Goal: Transaction & Acquisition: Purchase product/service

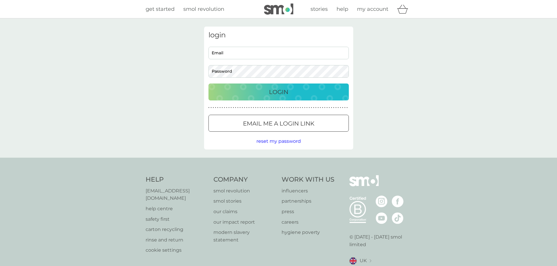
click at [276, 52] on input "Email" at bounding box center [279, 53] width 140 height 13
click at [242, 55] on body "get started smol revolution stories help my account login Email Password Login …" at bounding box center [278, 148] width 557 height 297
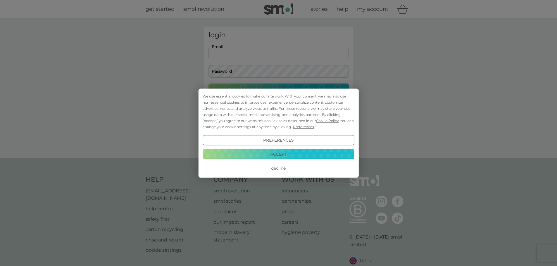
click at [288, 156] on button "Accept" at bounding box center [279, 154] width 152 height 11
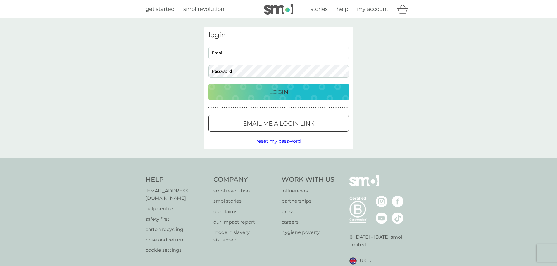
click at [250, 56] on input "Email" at bounding box center [279, 53] width 140 height 13
click at [245, 51] on input "Email" at bounding box center [279, 53] width 140 height 13
type input "[EMAIL_ADDRESS][DOMAIN_NAME]"
click at [209, 84] on button "Login" at bounding box center [279, 92] width 140 height 17
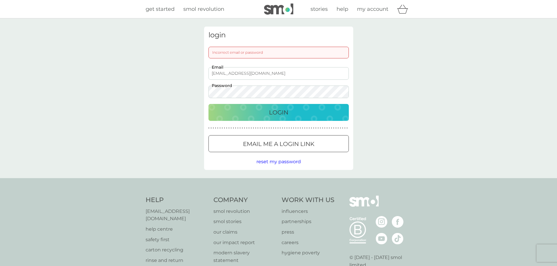
click at [209, 104] on button "Login" at bounding box center [279, 112] width 140 height 17
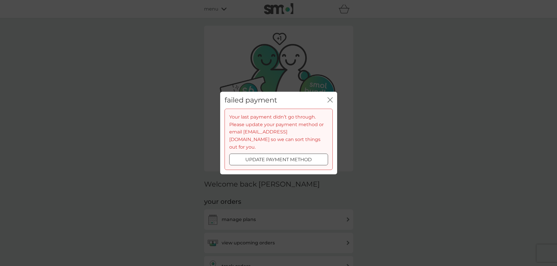
click at [286, 157] on div at bounding box center [285, 159] width 4 height 4
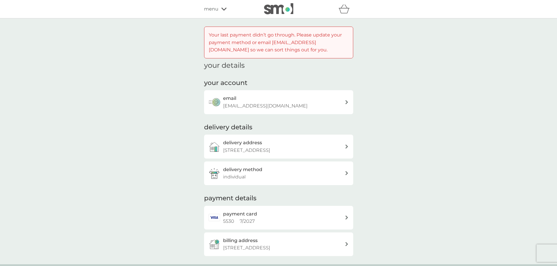
click at [284, 219] on div "payment card 5530 7 / 2027" at bounding box center [284, 218] width 122 height 15
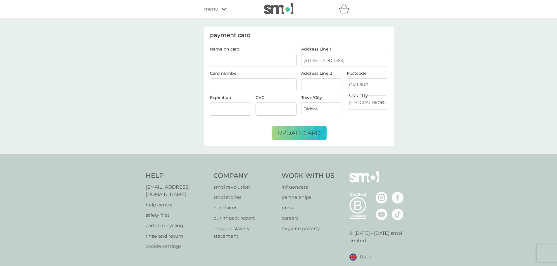
click at [264, 62] on input "Name on card" at bounding box center [253, 60] width 87 height 13
type input "[PERSON_NAME]"
click at [300, 132] on span "update card" at bounding box center [299, 133] width 43 height 7
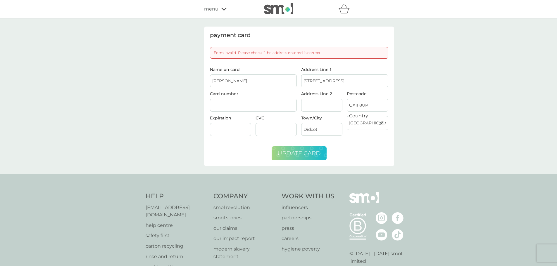
click at [326, 126] on input "Didcot" at bounding box center [321, 129] width 41 height 13
click at [369, 106] on input "OX11 8UP" at bounding box center [367, 105] width 41 height 13
click at [321, 104] on input "Address Line 2" at bounding box center [321, 105] width 41 height 13
click at [355, 75] on input "[STREET_ADDRESS]" at bounding box center [344, 81] width 87 height 13
click at [259, 80] on input "[PERSON_NAME]" at bounding box center [253, 81] width 87 height 13
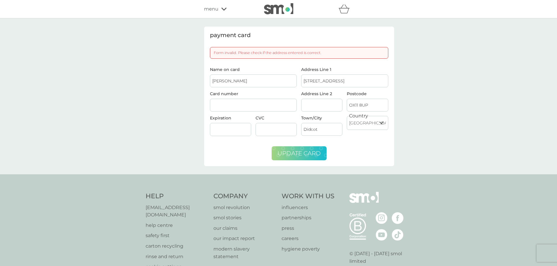
click at [343, 82] on input "[STREET_ADDRESS]" at bounding box center [344, 81] width 87 height 13
type input "[STREET_ADDRESS]"
click at [374, 107] on input "OX11 8UP" at bounding box center [367, 105] width 41 height 13
click at [361, 106] on input "OX11 8UP" at bounding box center [367, 105] width 41 height 13
type input "OX118UP"
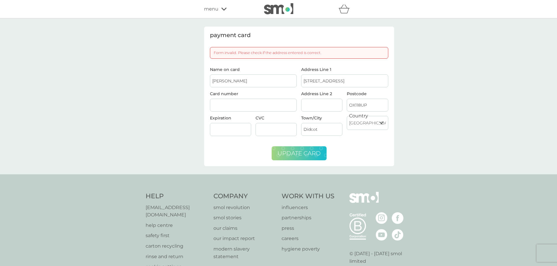
click at [376, 122] on select "[GEOGRAPHIC_DATA] [GEOGRAPHIC_DATA] [GEOGRAPHIC_DATA] [GEOGRAPHIC_DATA] [GEOGRA…" at bounding box center [367, 123] width 41 height 14
click at [347, 116] on select "[GEOGRAPHIC_DATA] [GEOGRAPHIC_DATA] [GEOGRAPHIC_DATA] [GEOGRAPHIC_DATA] [GEOGRA…" at bounding box center [367, 123] width 41 height 14
click at [322, 128] on input "Didcot" at bounding box center [321, 129] width 41 height 13
type input "Didcot"
click at [304, 155] on span "update card" at bounding box center [299, 153] width 43 height 7
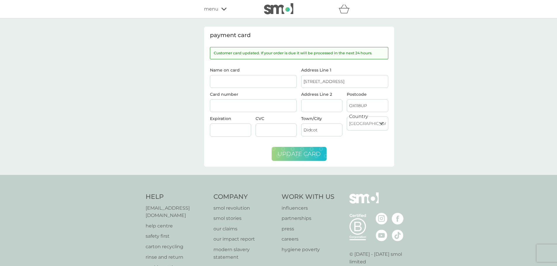
click at [279, 13] on img at bounding box center [278, 8] width 29 height 11
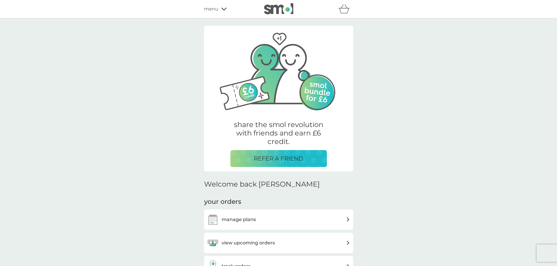
click at [278, 219] on div "manage plans" at bounding box center [278, 220] width 143 height 12
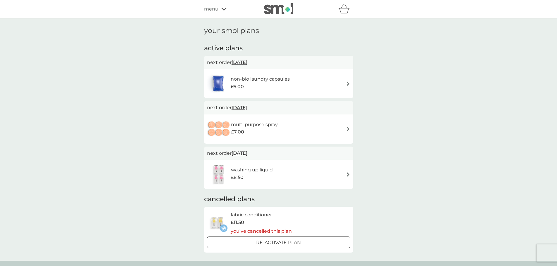
click at [223, 8] on icon at bounding box center [223, 9] width 5 height 4
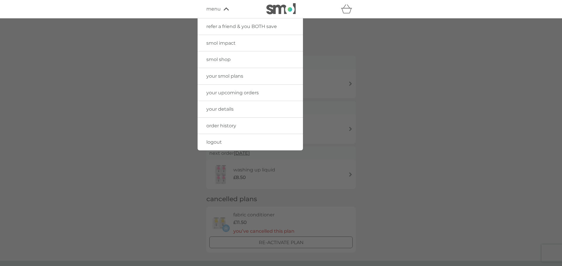
click at [242, 61] on link "smol shop" at bounding box center [249, 59] width 105 height 16
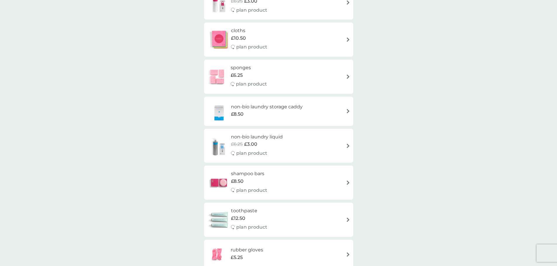
scroll to position [585, 0]
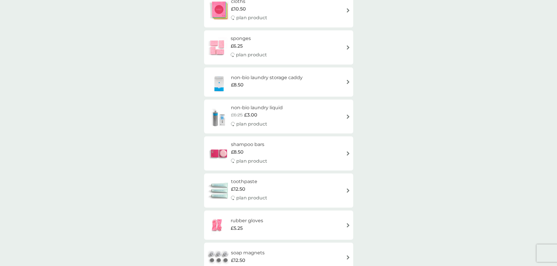
click at [326, 152] on div "shampoo bars £8.50 plan product" at bounding box center [278, 153] width 143 height 25
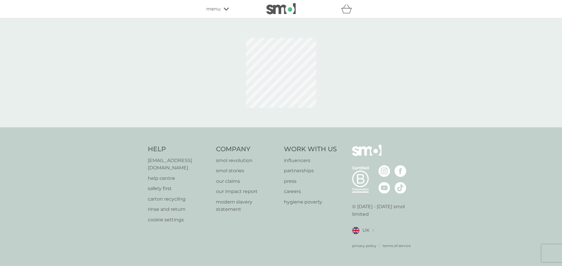
select select "63"
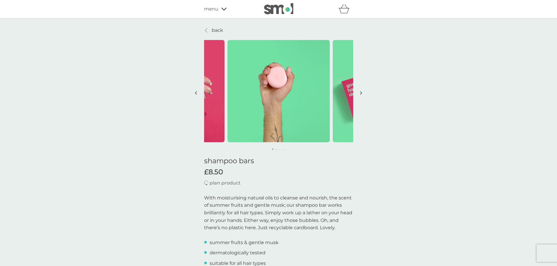
click at [362, 95] on button "button" at bounding box center [361, 93] width 4 height 29
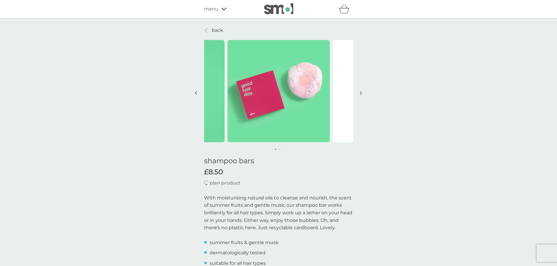
click at [362, 95] on button "button" at bounding box center [361, 93] width 4 height 29
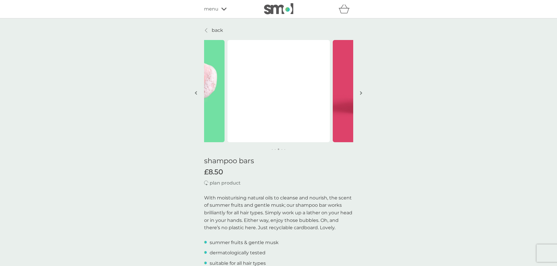
drag, startPoint x: 371, startPoint y: 124, endPoint x: 374, endPoint y: 131, distance: 8.0
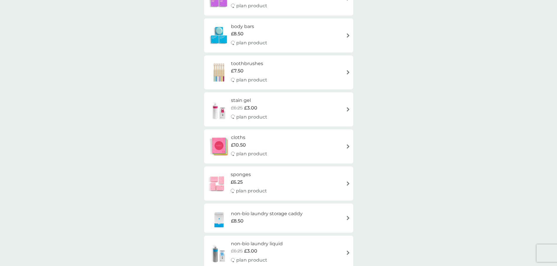
scroll to position [410, 0]
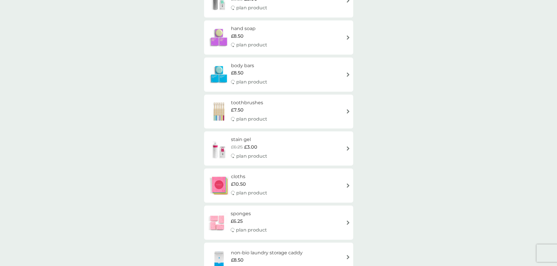
click at [331, 78] on div "body bars £8.50 plan product" at bounding box center [278, 74] width 143 height 25
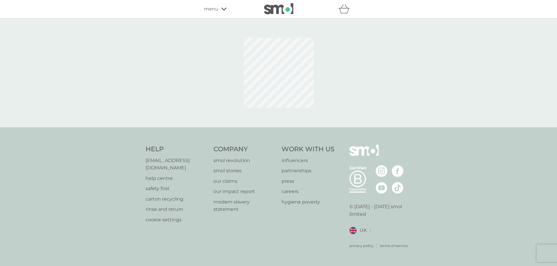
select select "91"
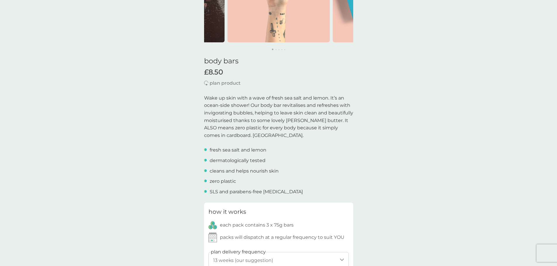
scroll to position [234, 0]
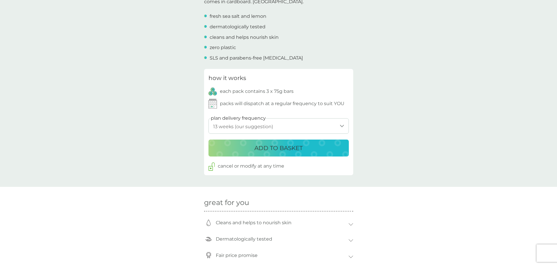
click at [299, 141] on button "ADD TO BASKET" at bounding box center [279, 148] width 140 height 17
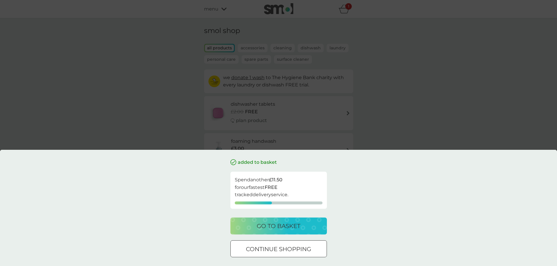
click at [295, 231] on p "go to basket" at bounding box center [279, 226] width 44 height 9
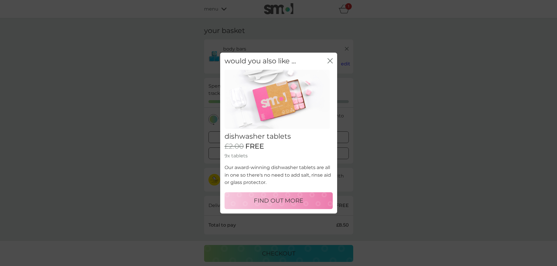
click at [301, 204] on p "FIND OUT MORE" at bounding box center [278, 200] width 49 height 9
select select "42"
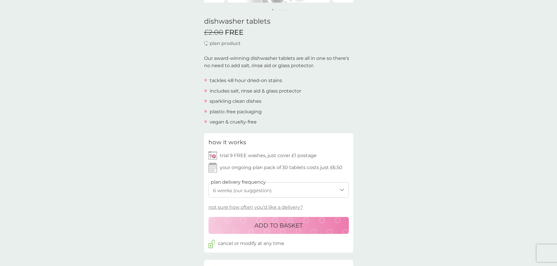
scroll to position [146, 0]
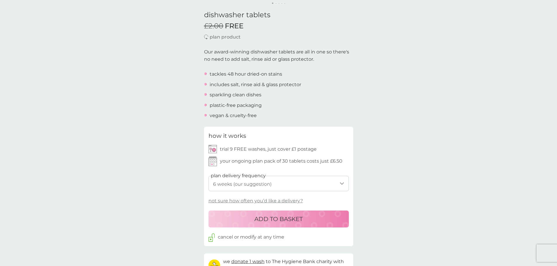
click at [304, 186] on select "1 week 2 weeks 3 weeks 4 weeks 5 weeks 6 weeks (our suggestion) 7 weeks 8 weeks…" at bounding box center [279, 184] width 140 height 16
click at [406, 197] on div "back Dishwasher tablets Started using the dishwasher tabs 3-[DATE].....I’m stil…" at bounding box center [278, 249] width 557 height 738
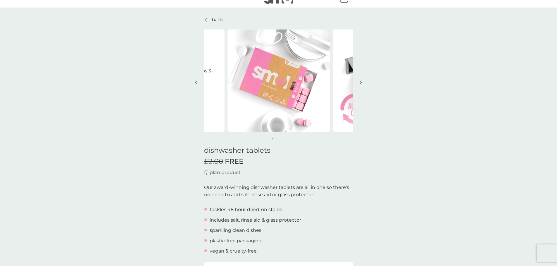
scroll to position [0, 0]
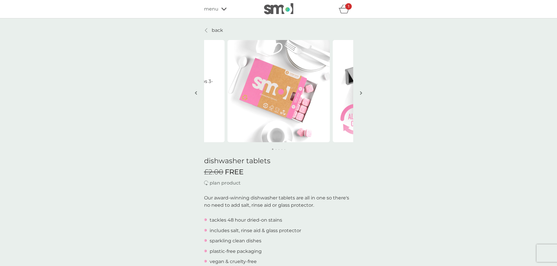
click at [348, 8] on div "1" at bounding box center [348, 6] width 6 height 6
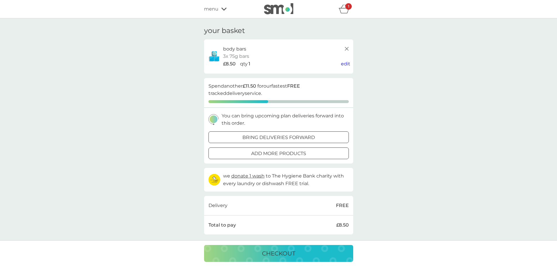
click at [223, 5] on div "menu" at bounding box center [229, 9] width 50 height 8
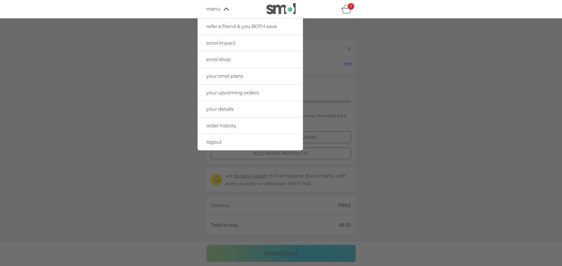
click at [224, 59] on span "smol shop" at bounding box center [218, 60] width 24 height 6
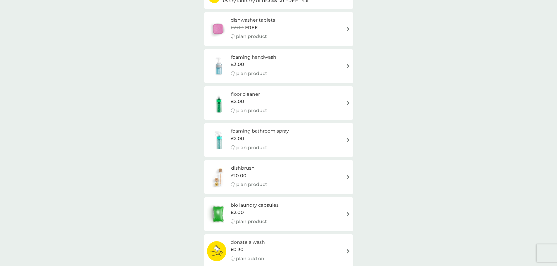
scroll to position [88, 0]
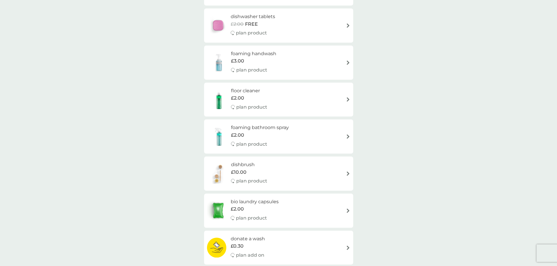
click at [319, 61] on div "foaming handwash £3.00 plan product" at bounding box center [278, 62] width 143 height 25
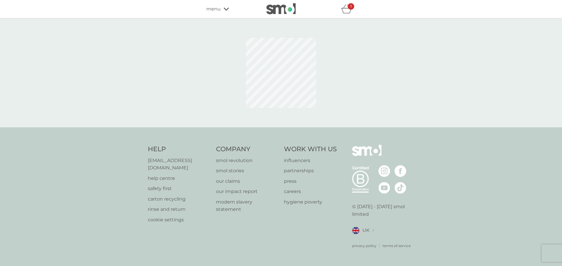
select select "119"
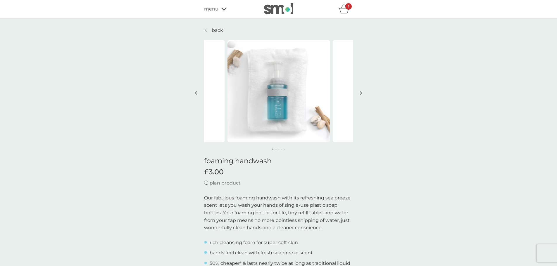
click at [363, 93] on button "button" at bounding box center [361, 93] width 4 height 29
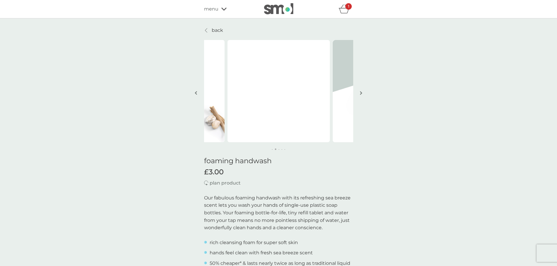
click at [361, 93] on img "button" at bounding box center [361, 93] width 2 height 4
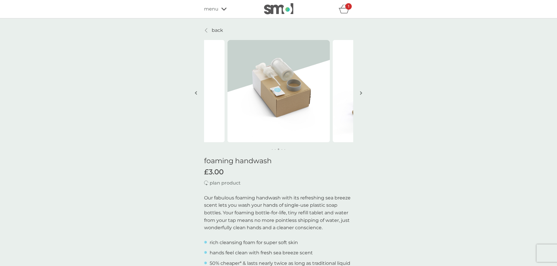
click at [361, 93] on img "button" at bounding box center [361, 93] width 2 height 4
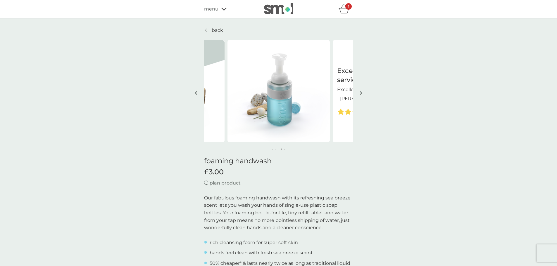
click at [361, 93] on img "button" at bounding box center [361, 93] width 2 height 4
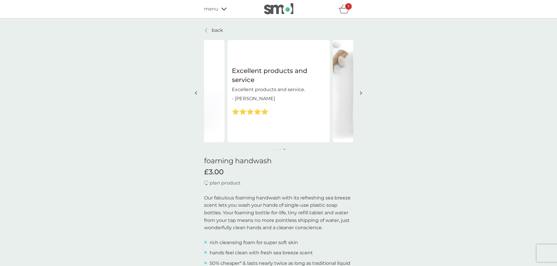
click at [361, 93] on img "button" at bounding box center [361, 93] width 2 height 4
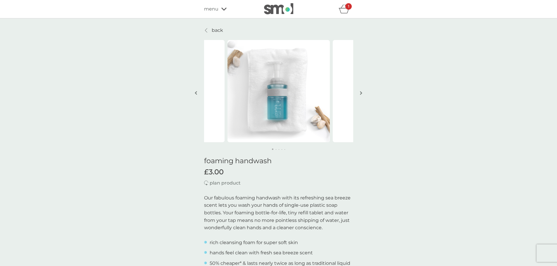
click at [361, 93] on img "button" at bounding box center [361, 93] width 2 height 4
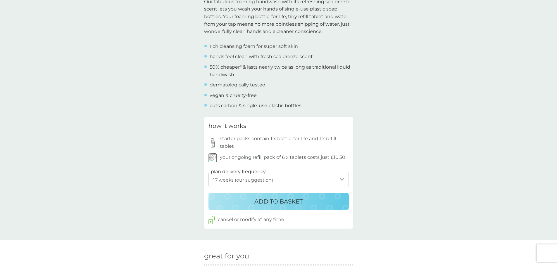
scroll to position [205, 0]
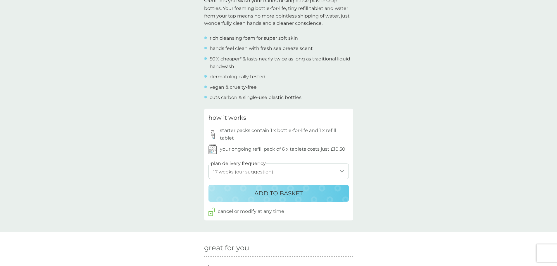
click at [313, 174] on select "1 week 2 weeks 3 weeks 4 weeks 5 weeks 6 weeks 7 weeks 8 weeks 9 weeks 10 weeks…" at bounding box center [279, 172] width 140 height 16
click at [314, 173] on select "1 week 2 weeks 3 weeks 4 weeks 5 weeks 6 weeks 7 weeks 8 weeks 9 weeks 10 weeks…" at bounding box center [279, 172] width 140 height 16
click at [314, 195] on div "ADD TO BASKET" at bounding box center [278, 193] width 129 height 9
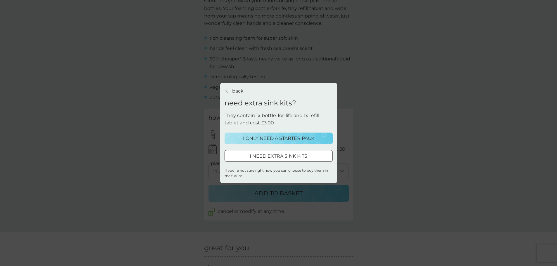
click at [300, 158] on p "I NEED EXTRA SINK KITS" at bounding box center [279, 157] width 58 height 8
select select "119"
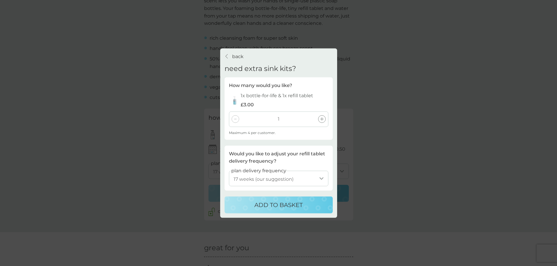
click at [321, 119] on icon at bounding box center [322, 120] width 4 height 4
click at [283, 206] on p "ADD TO BASKET" at bounding box center [278, 205] width 48 height 9
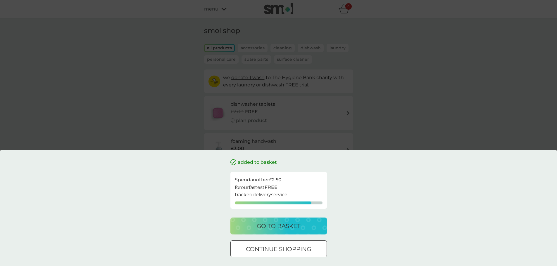
click at [302, 227] on div "go to basket" at bounding box center [278, 226] width 85 height 9
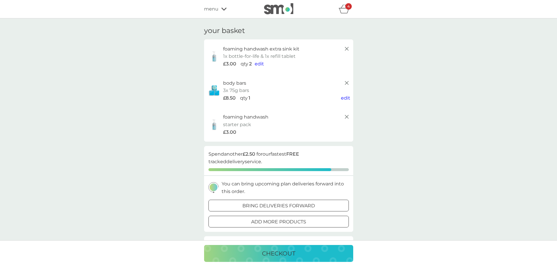
click at [303, 254] on div "checkout" at bounding box center [278, 253] width 137 height 9
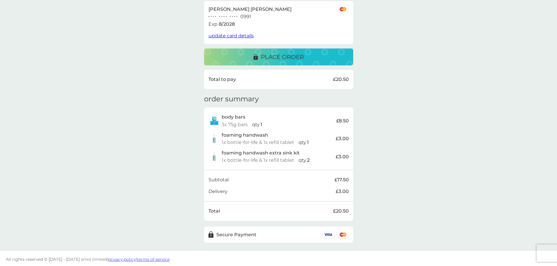
scroll to position [109, 0]
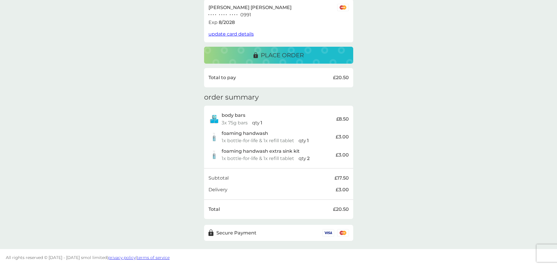
click at [300, 56] on p "place order" at bounding box center [282, 55] width 43 height 9
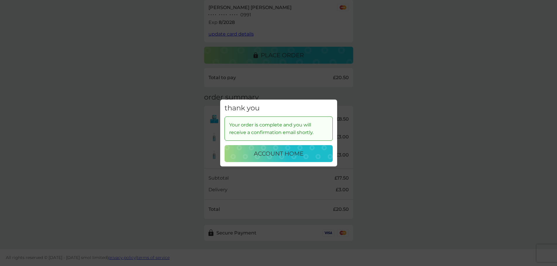
click at [290, 150] on p "account home" at bounding box center [279, 153] width 50 height 9
